Goal: Navigation & Orientation: Find specific page/section

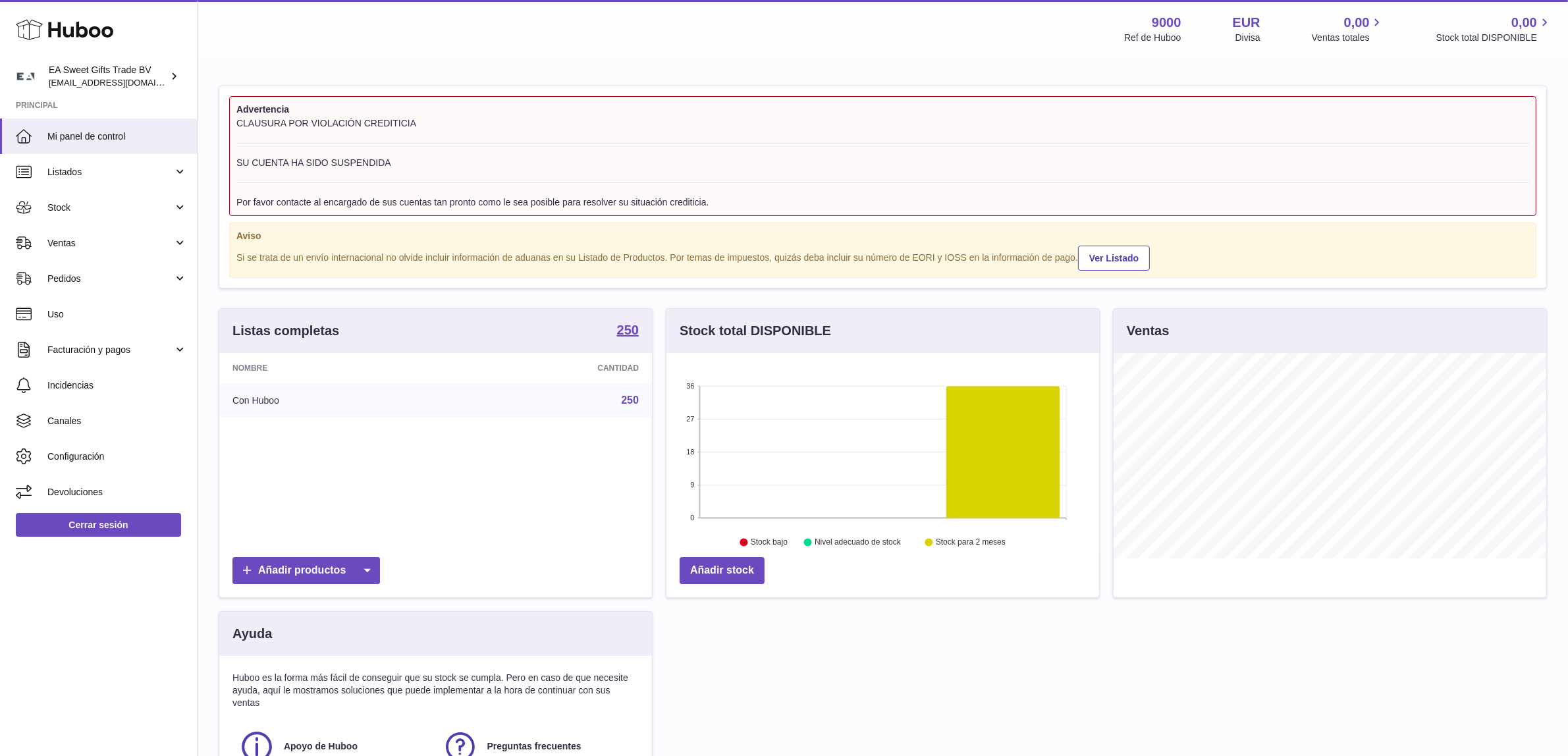
scroll to position [205, 433]
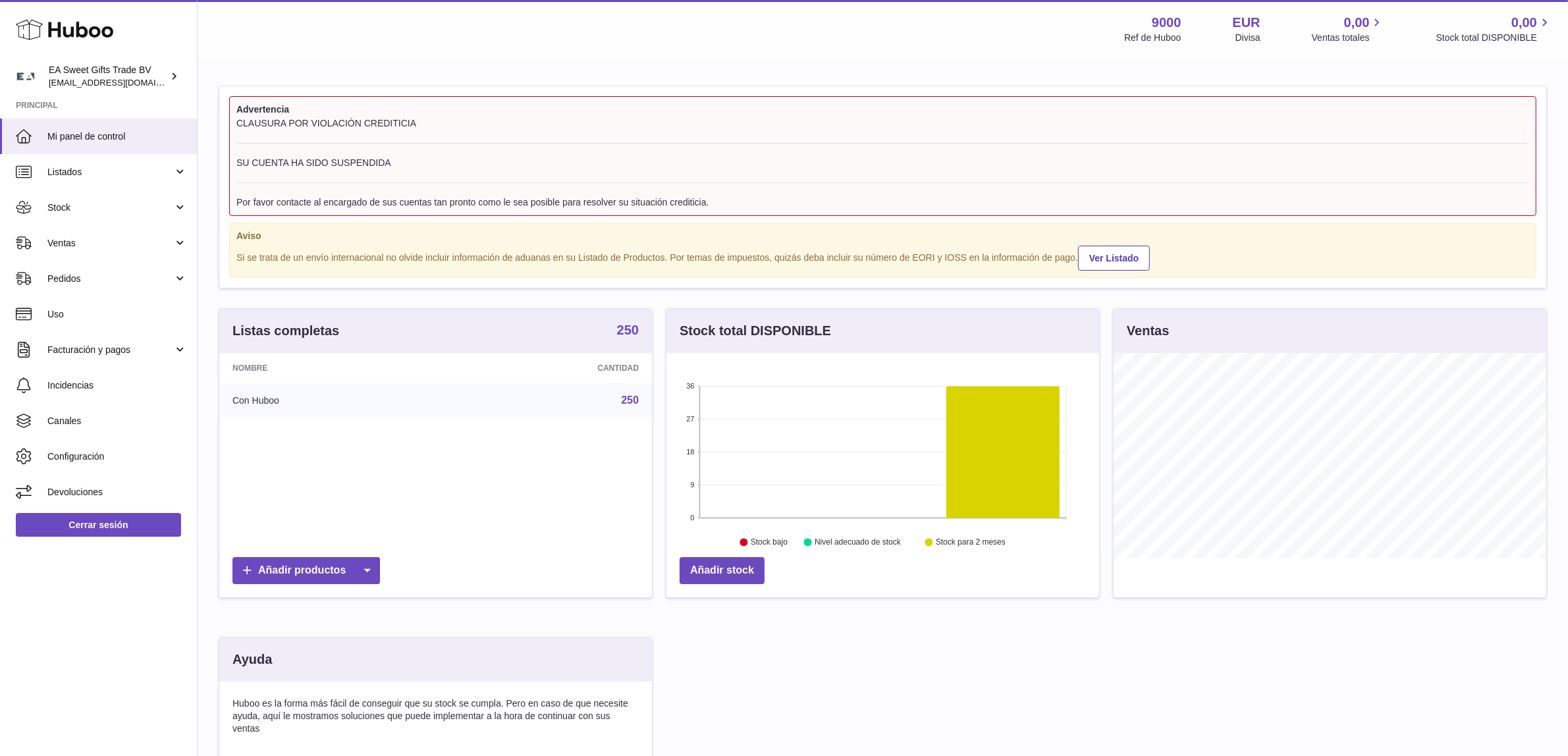
click at [618, 326] on strong "250" at bounding box center [628, 330] width 22 height 14
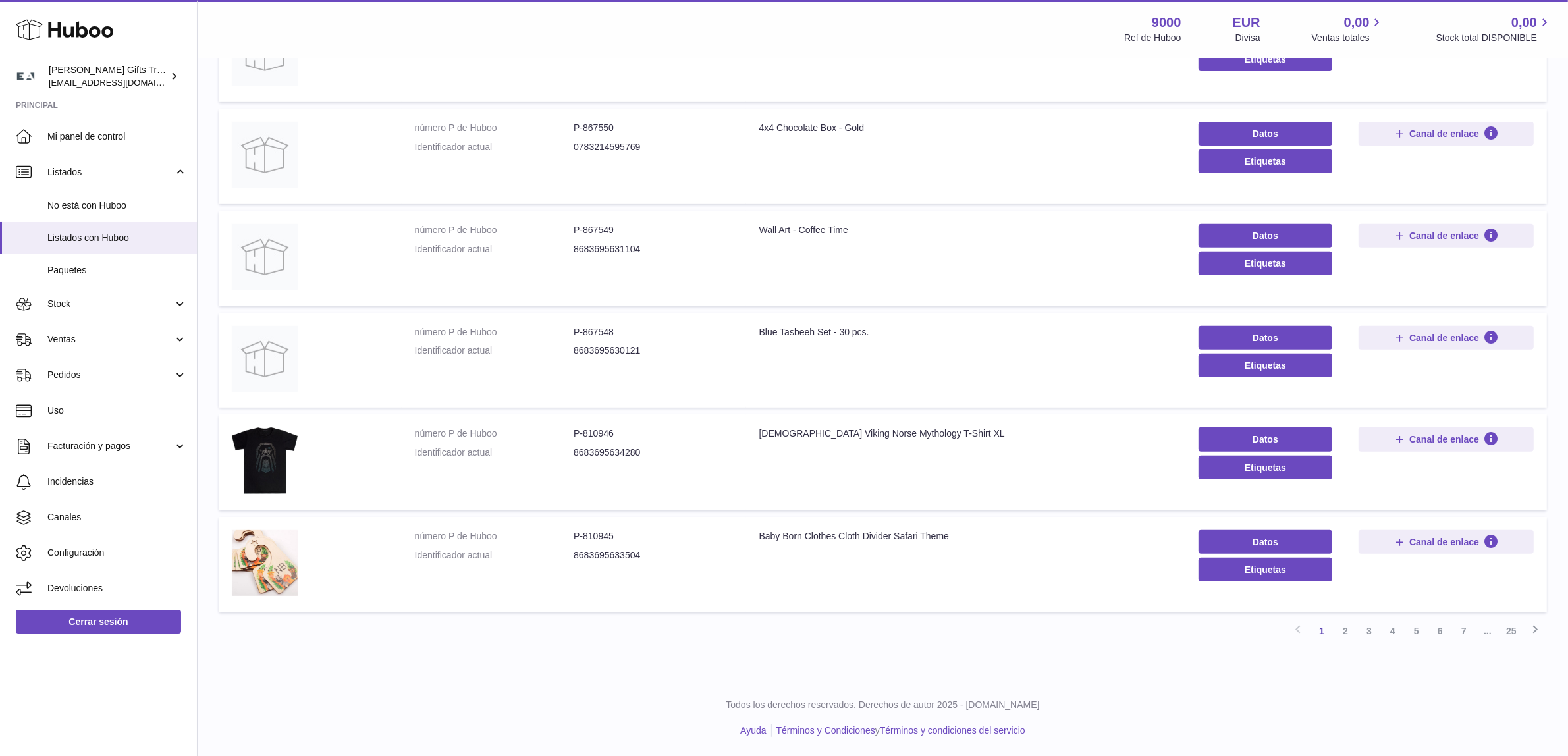
scroll to position [637, 0]
click at [1370, 630] on link "3" at bounding box center [1369, 630] width 24 height 24
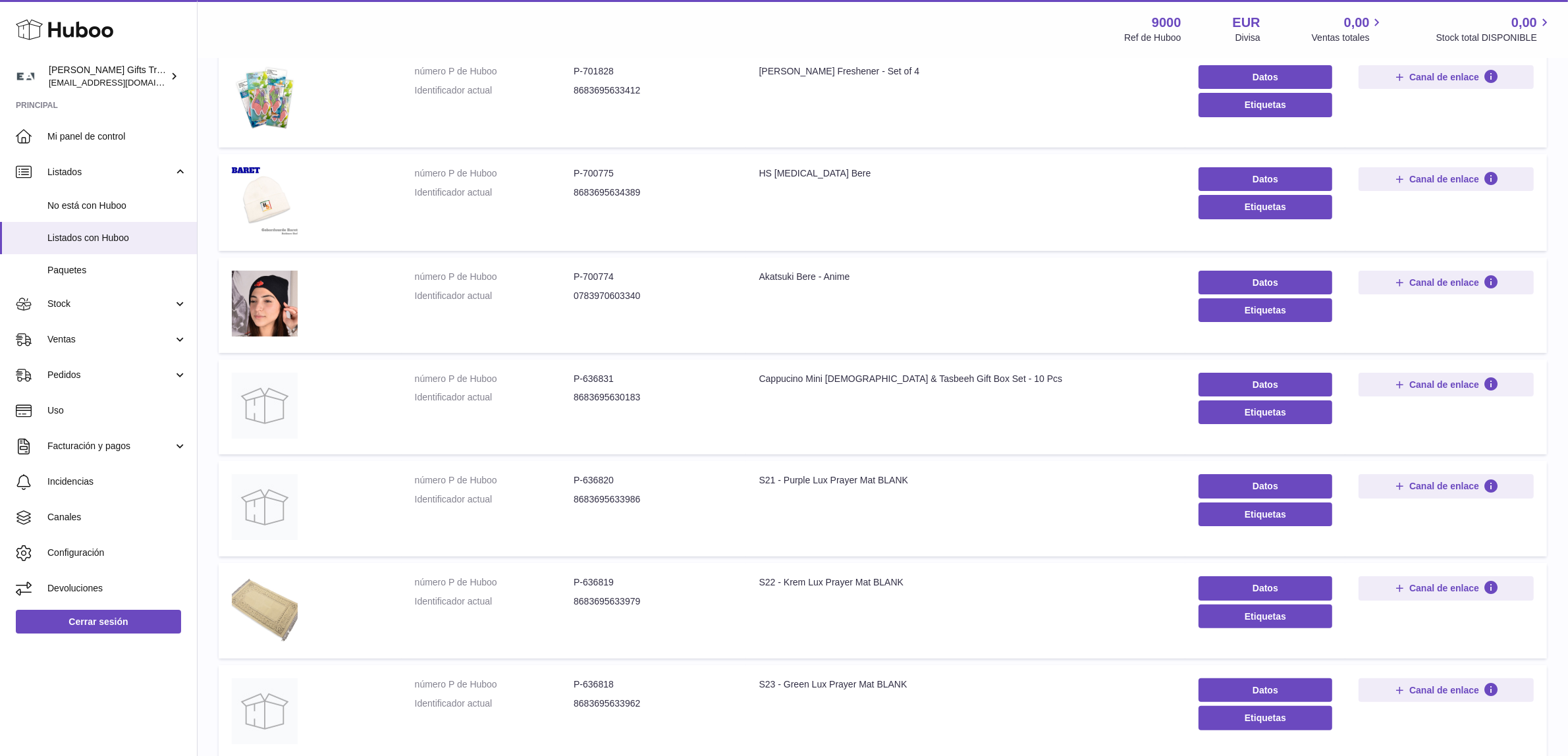
scroll to position [224, 0]
